Goal: Transaction & Acquisition: Obtain resource

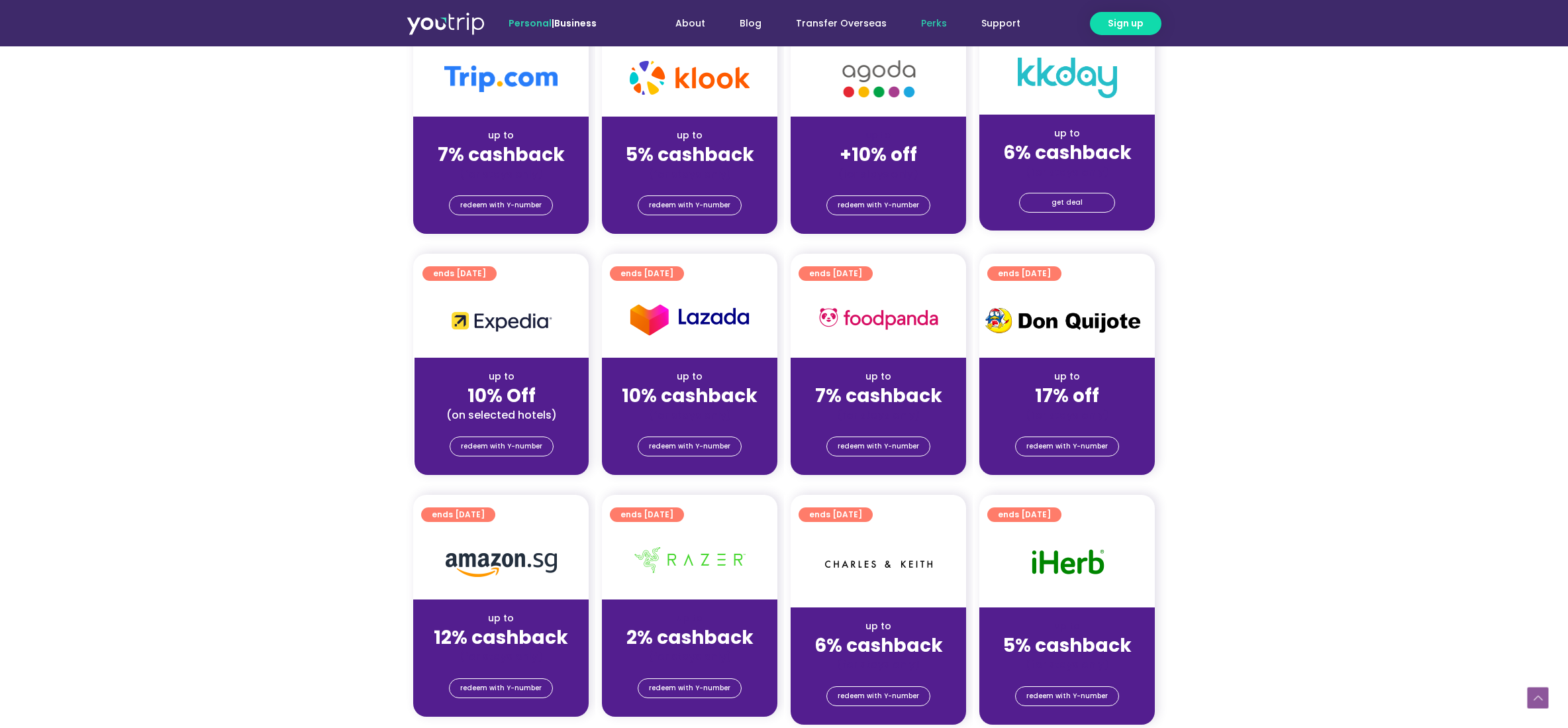
scroll to position [662, 0]
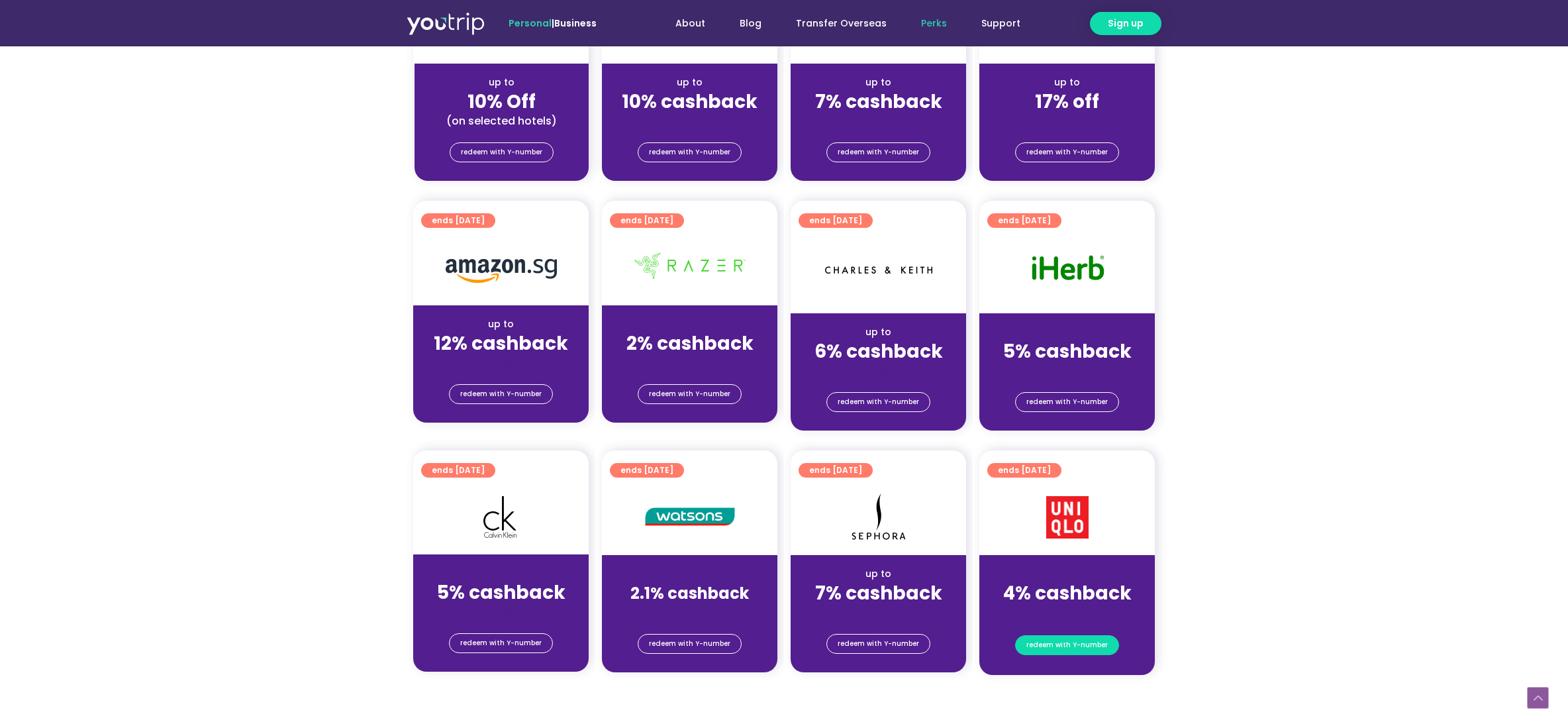
click at [1044, 647] on span "redeem with Y-number" at bounding box center [1067, 645] width 81 height 18
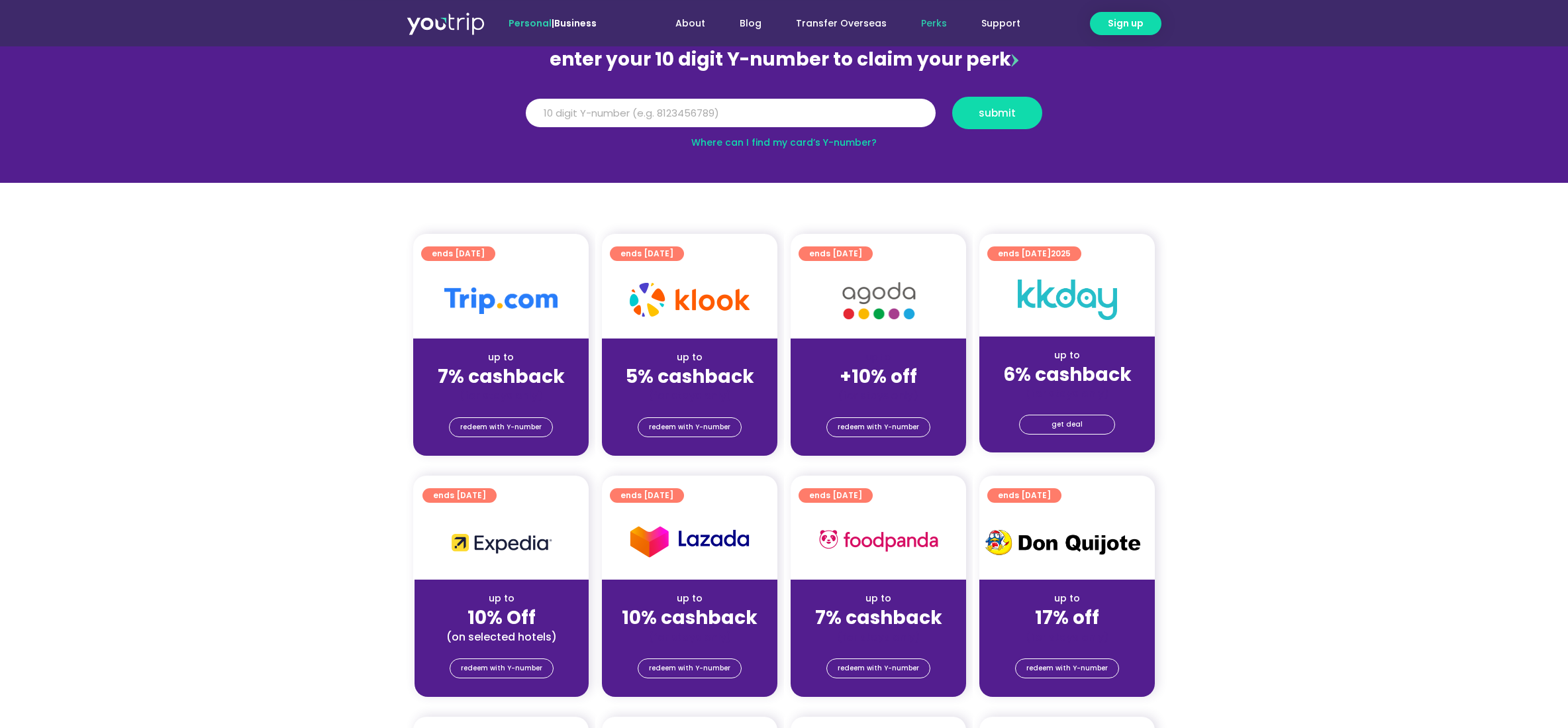
scroll to position [145, 0]
click at [578, 115] on input "Y Number" at bounding box center [731, 113] width 410 height 29
type input "8103223323"
click at [1007, 117] on span "submit" at bounding box center [997, 113] width 37 height 10
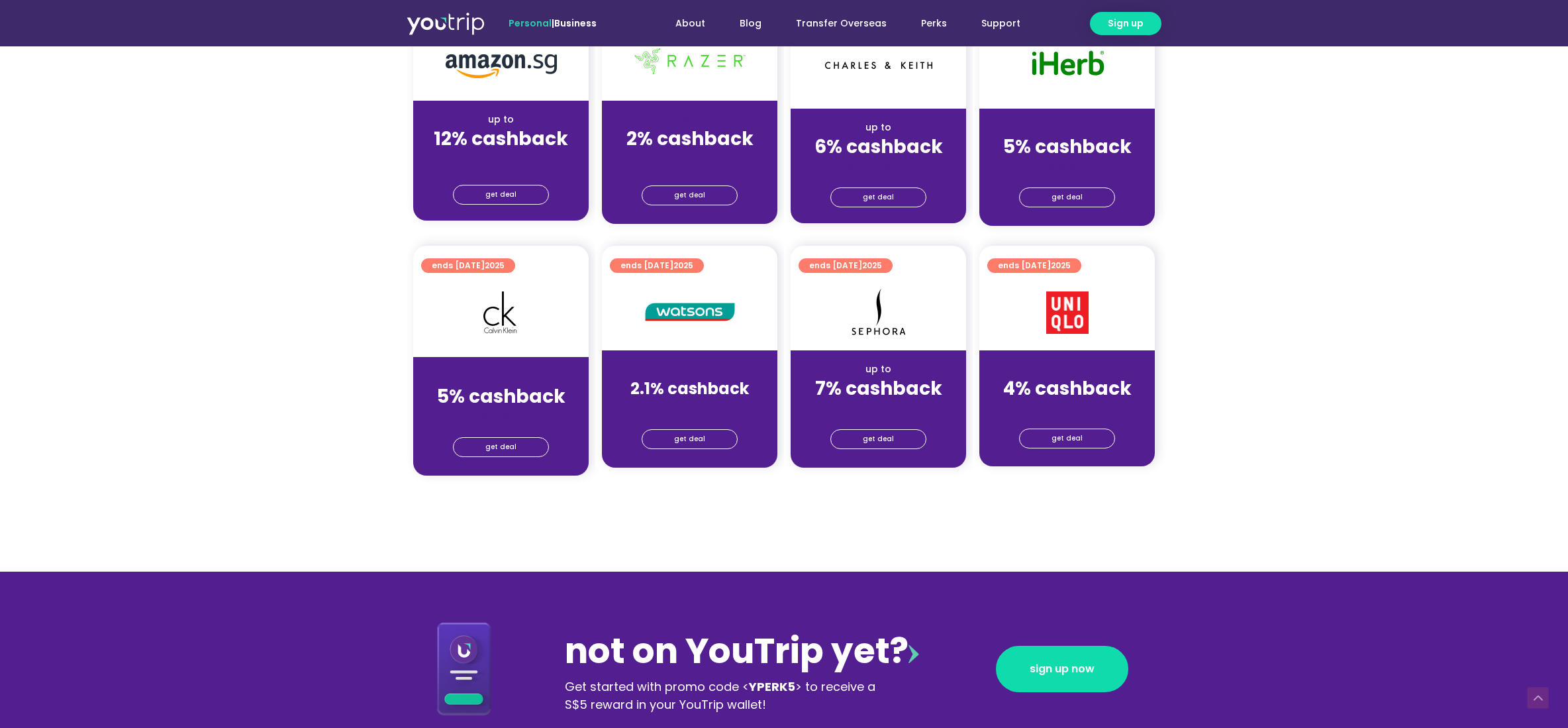
scroll to position [662, 0]
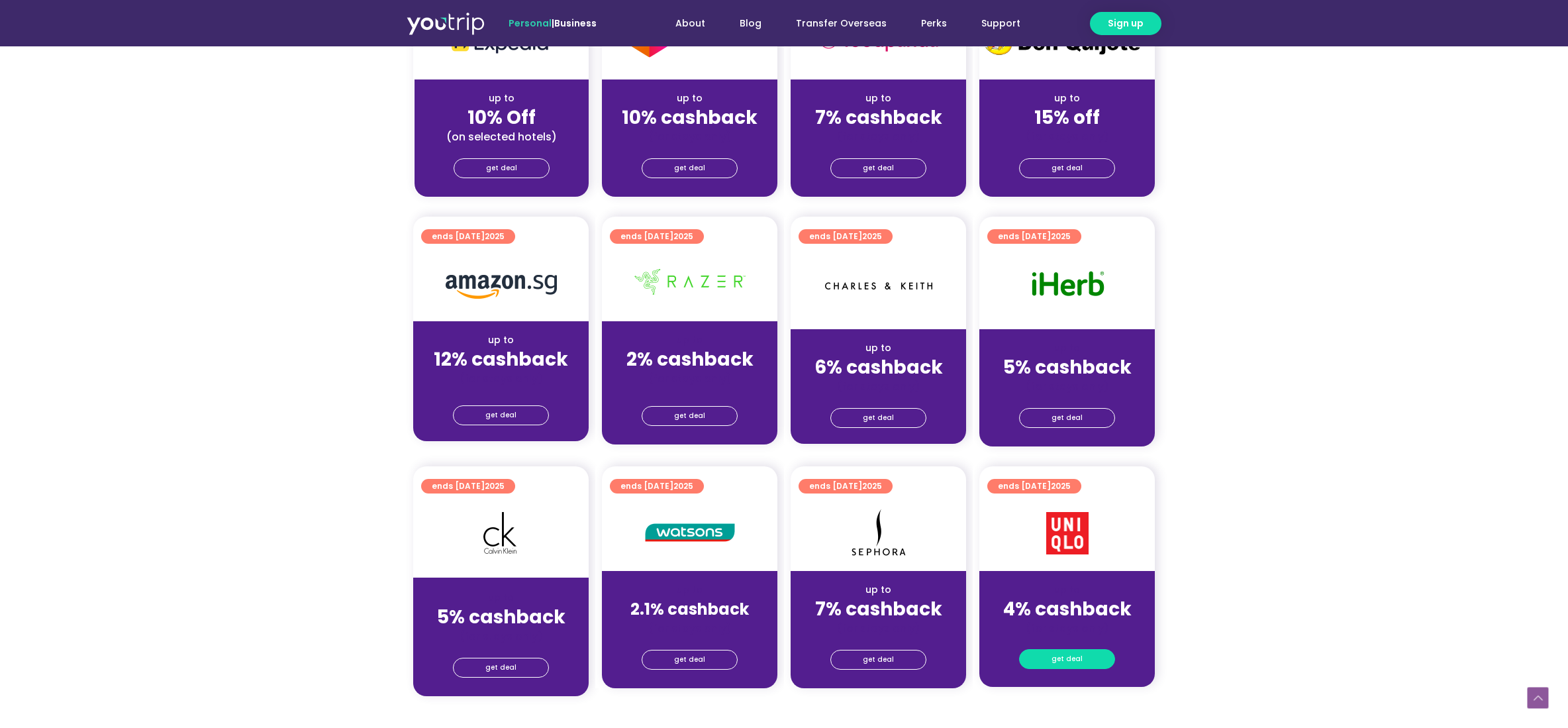
click at [1071, 661] on span "get deal" at bounding box center [1067, 658] width 31 height 18
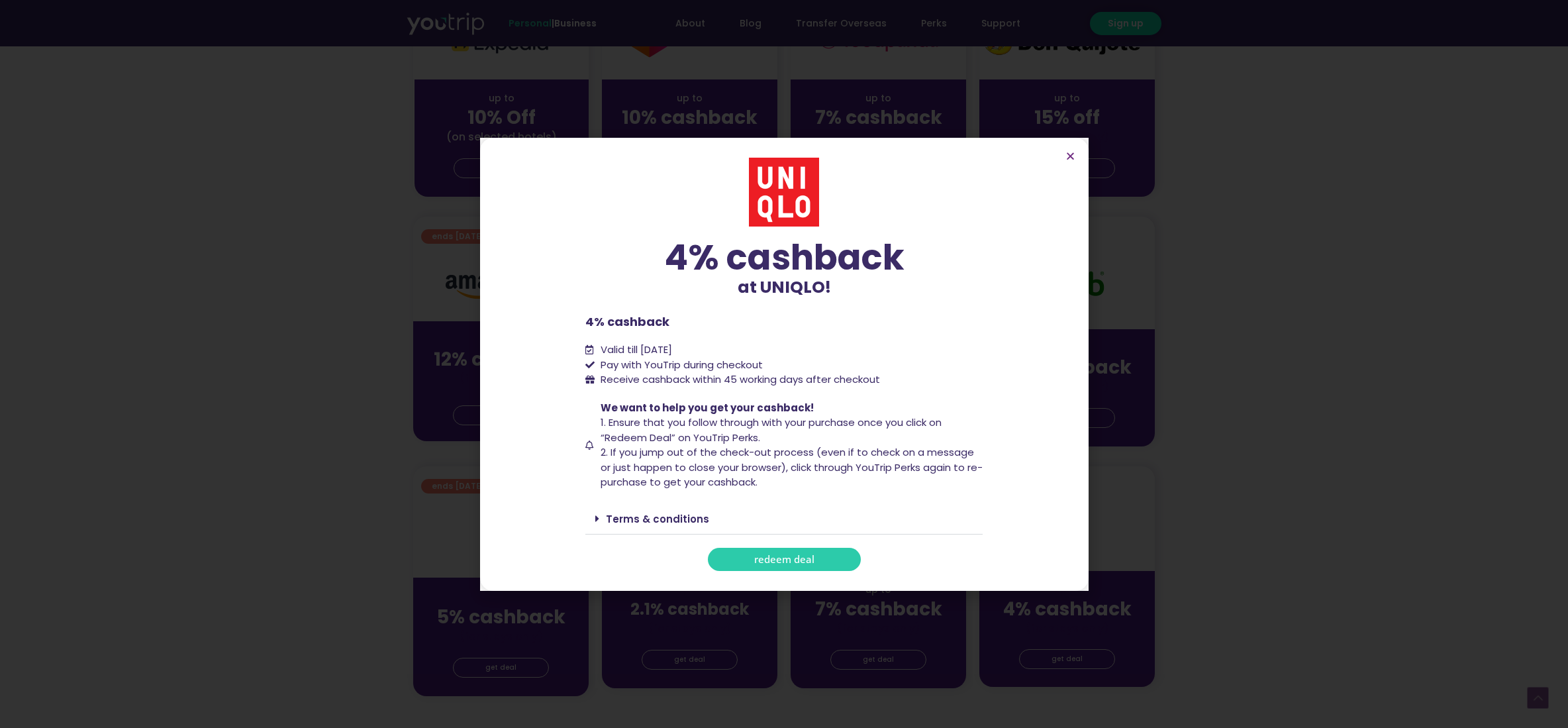
click at [746, 555] on link "redeem deal" at bounding box center [785, 559] width 153 height 23
